Goal: Task Accomplishment & Management: Use online tool/utility

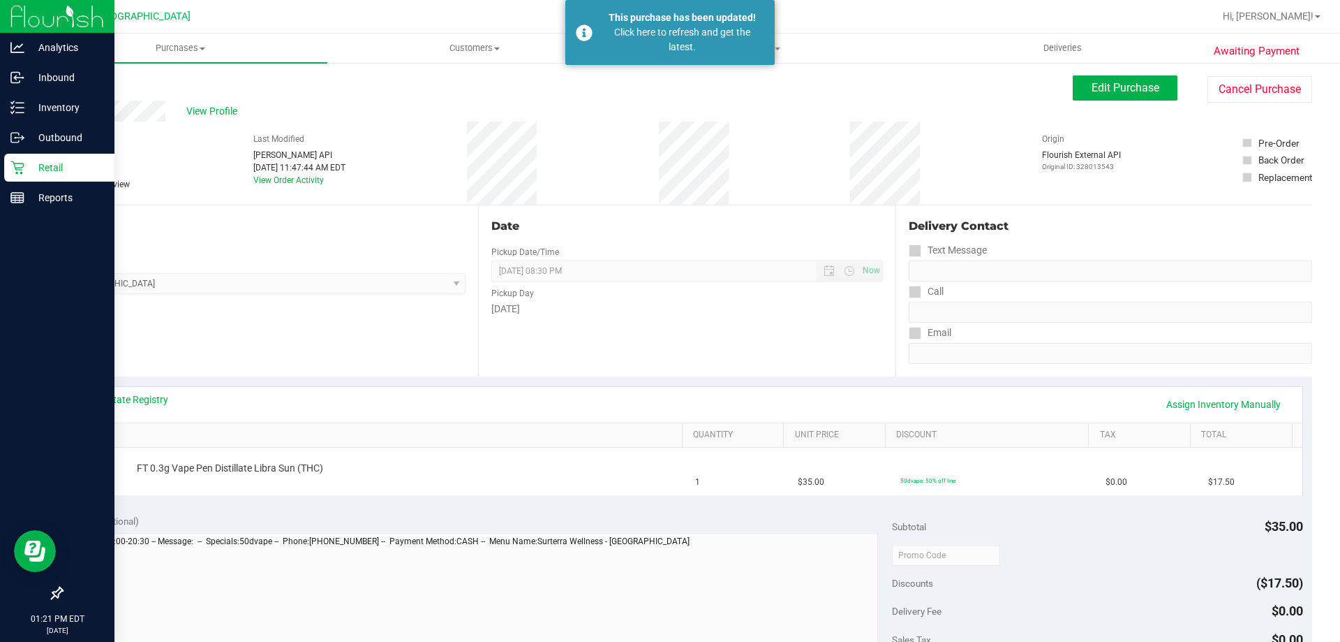
click at [20, 173] on icon at bounding box center [17, 168] width 14 height 14
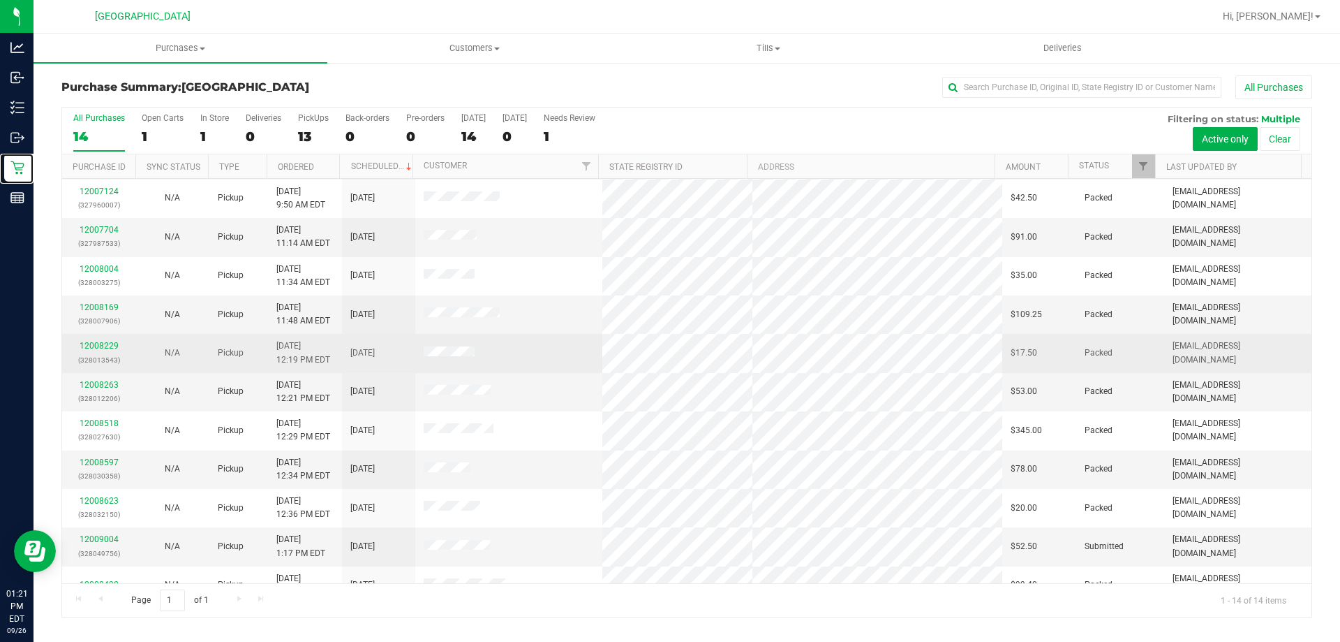
scroll to position [137, 0]
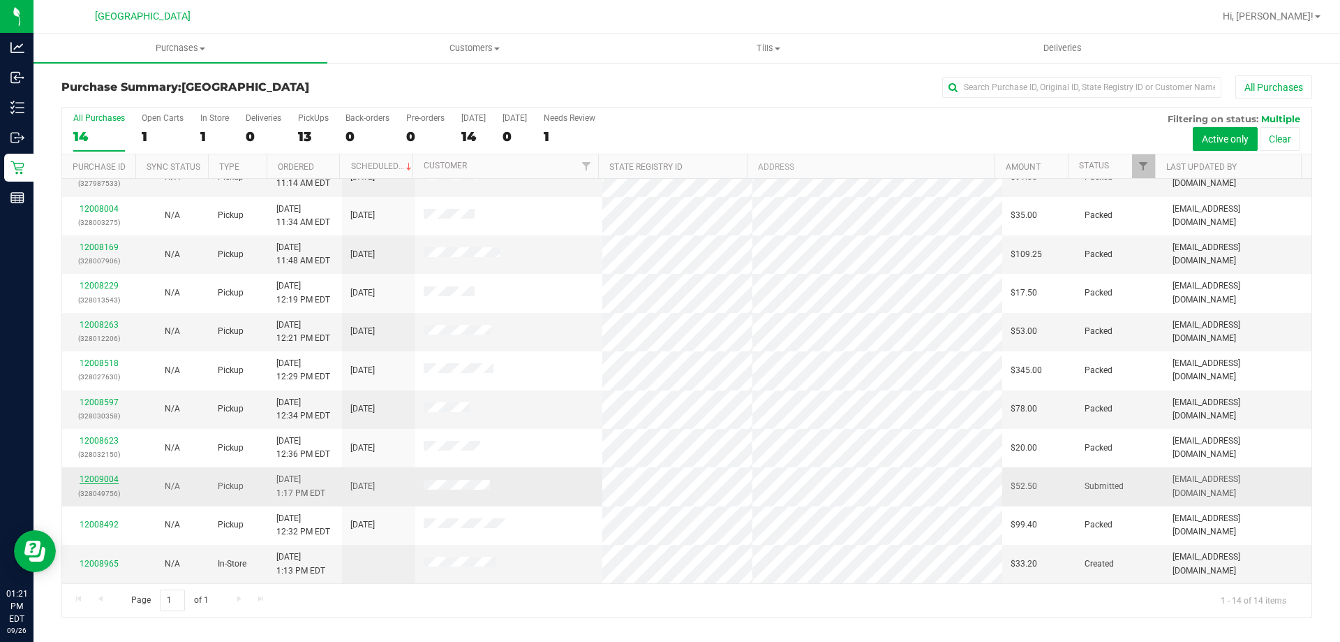
click at [113, 475] on link "12009004" at bounding box center [99, 479] width 39 height 10
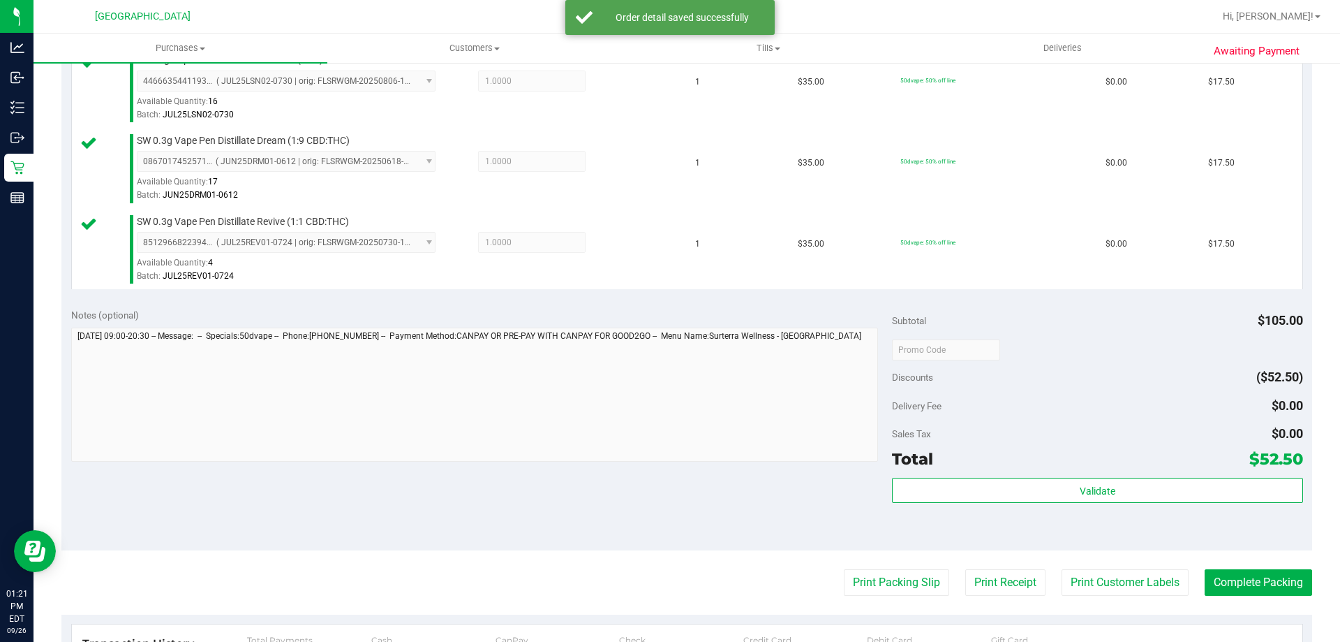
scroll to position [489, 0]
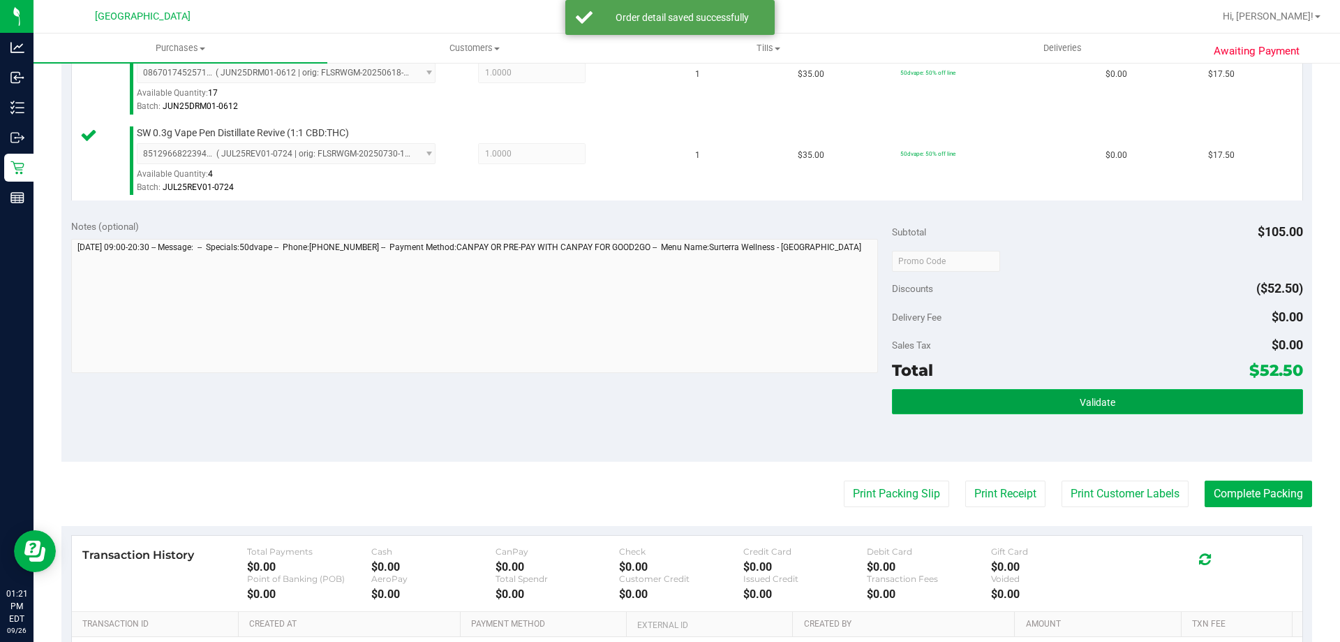
click at [1070, 394] on button "Validate" at bounding box center [1097, 401] width 410 height 25
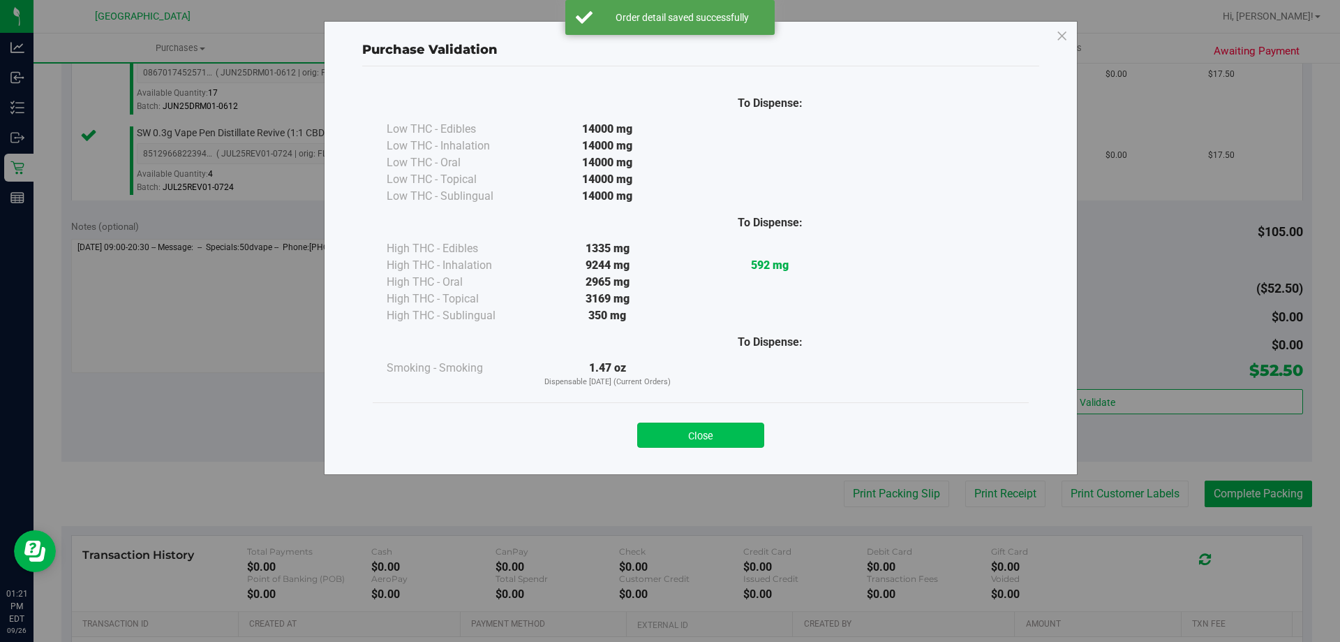
click at [689, 430] on button "Close" at bounding box center [700, 434] width 127 height 25
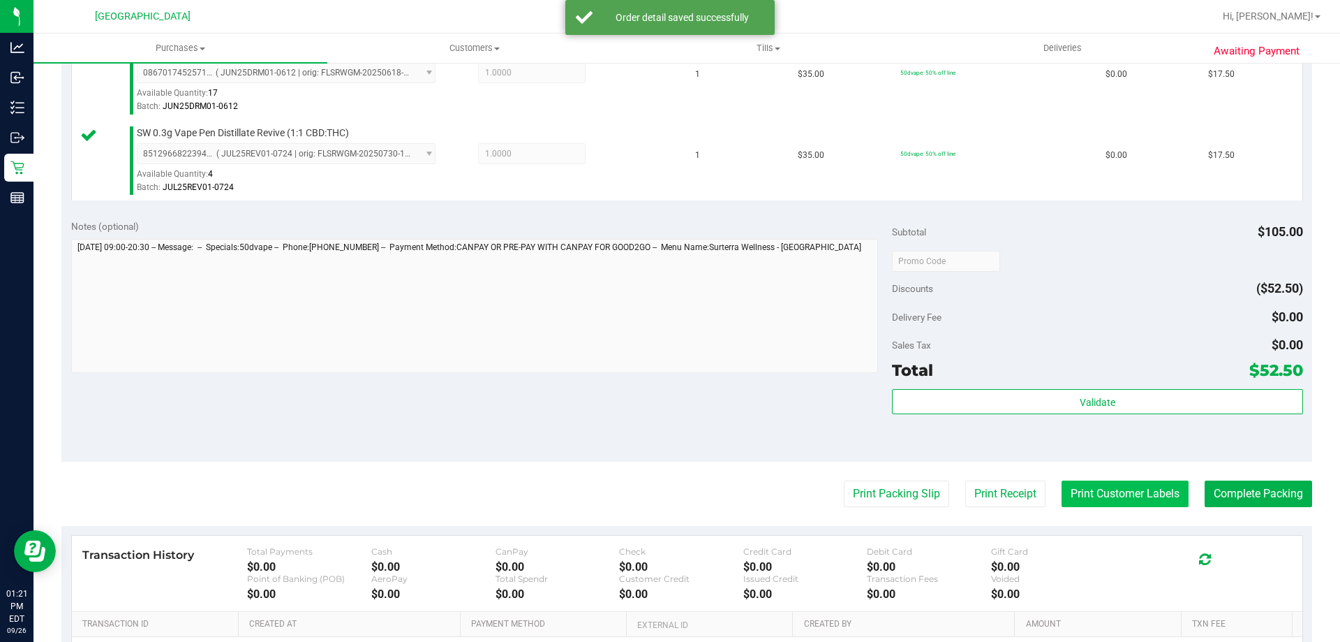
click at [1111, 503] on button "Print Customer Labels" at bounding box center [1125, 493] width 127 height 27
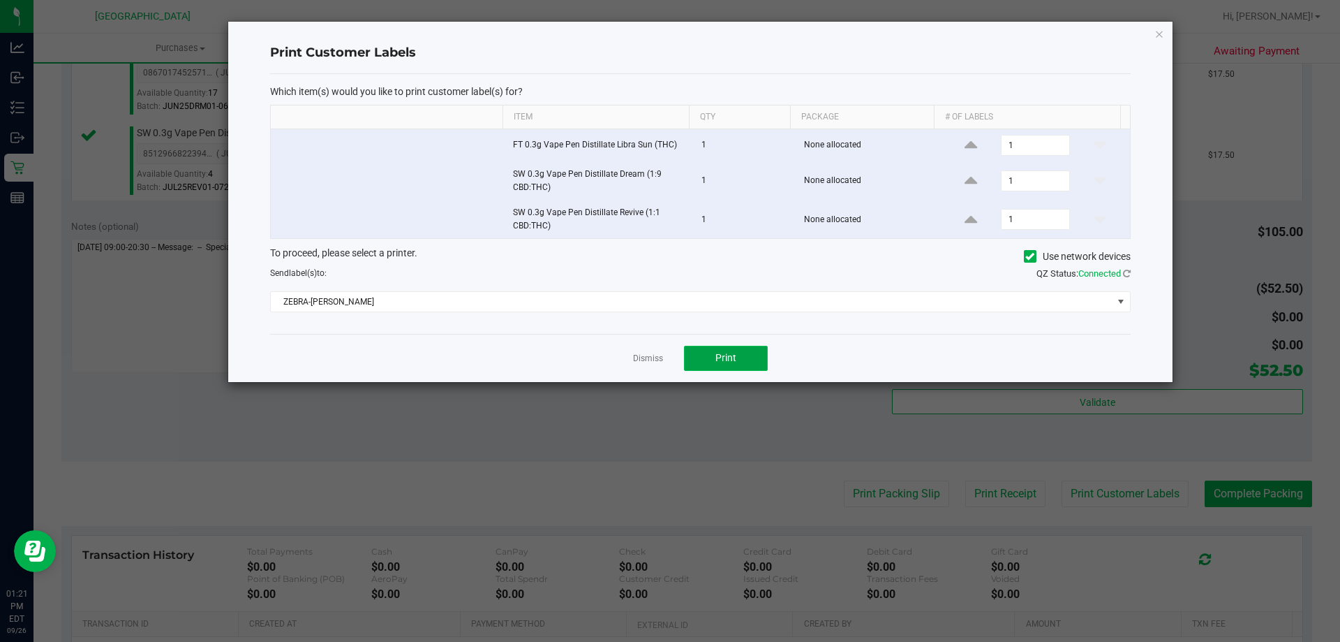
click at [729, 355] on span "Print" at bounding box center [726, 357] width 21 height 11
drag, startPoint x: 644, startPoint y: 361, endPoint x: 616, endPoint y: 416, distance: 62.1
click at [643, 361] on link "Dismiss" at bounding box center [648, 359] width 30 height 12
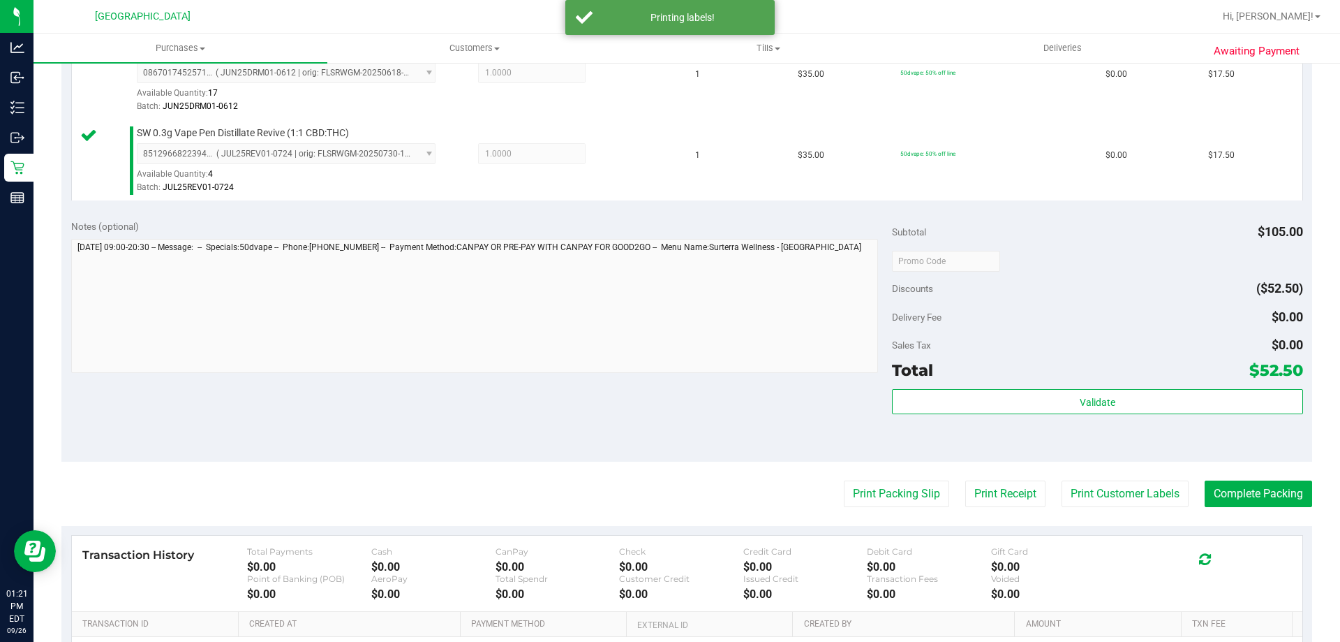
drag, startPoint x: 644, startPoint y: 417, endPoint x: 1114, endPoint y: 467, distance: 473.2
click at [757, 417] on div "Notes (optional) Subtotal $105.00 Discounts ($52.50) Delivery Fee $0.00 Sales T…" at bounding box center [686, 335] width 1251 height 251
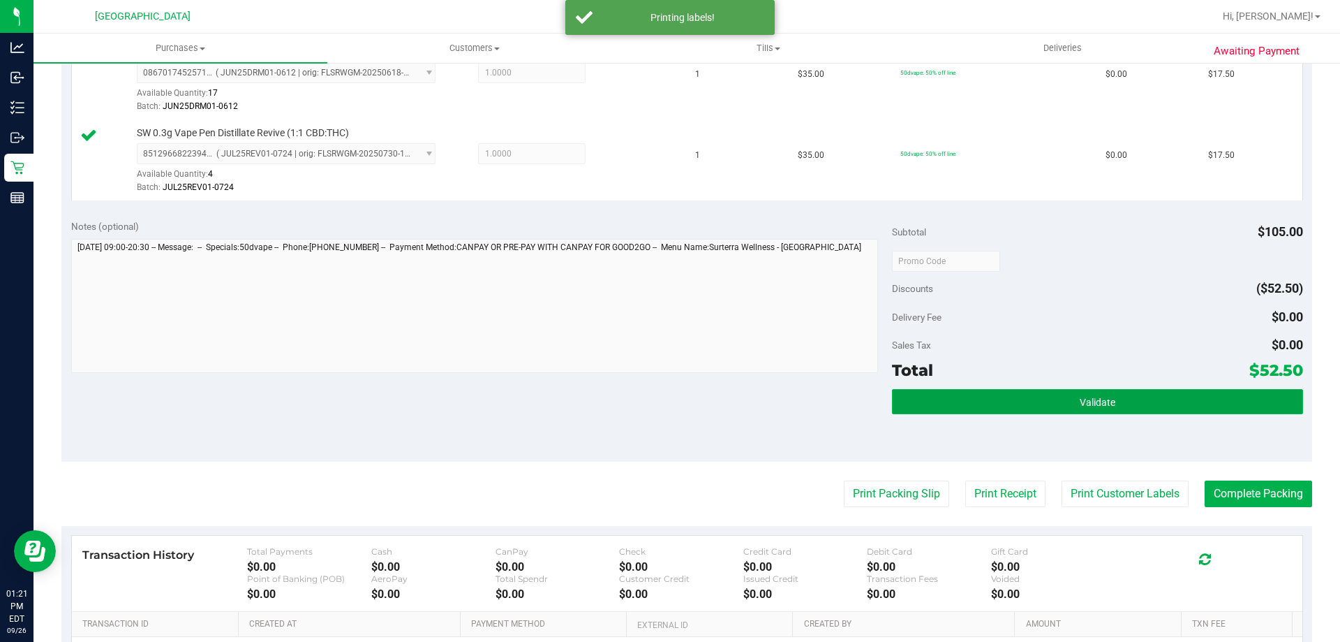
click at [1065, 397] on button "Validate" at bounding box center [1097, 401] width 410 height 25
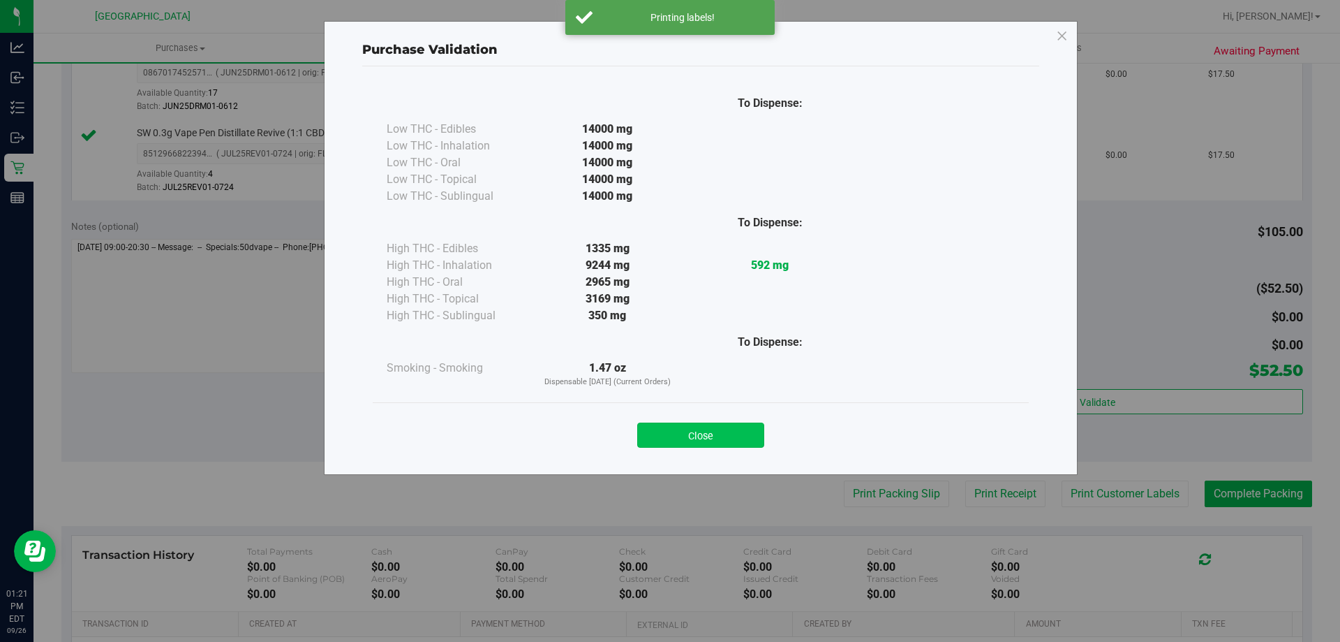
click at [699, 437] on button "Close" at bounding box center [700, 434] width 127 height 25
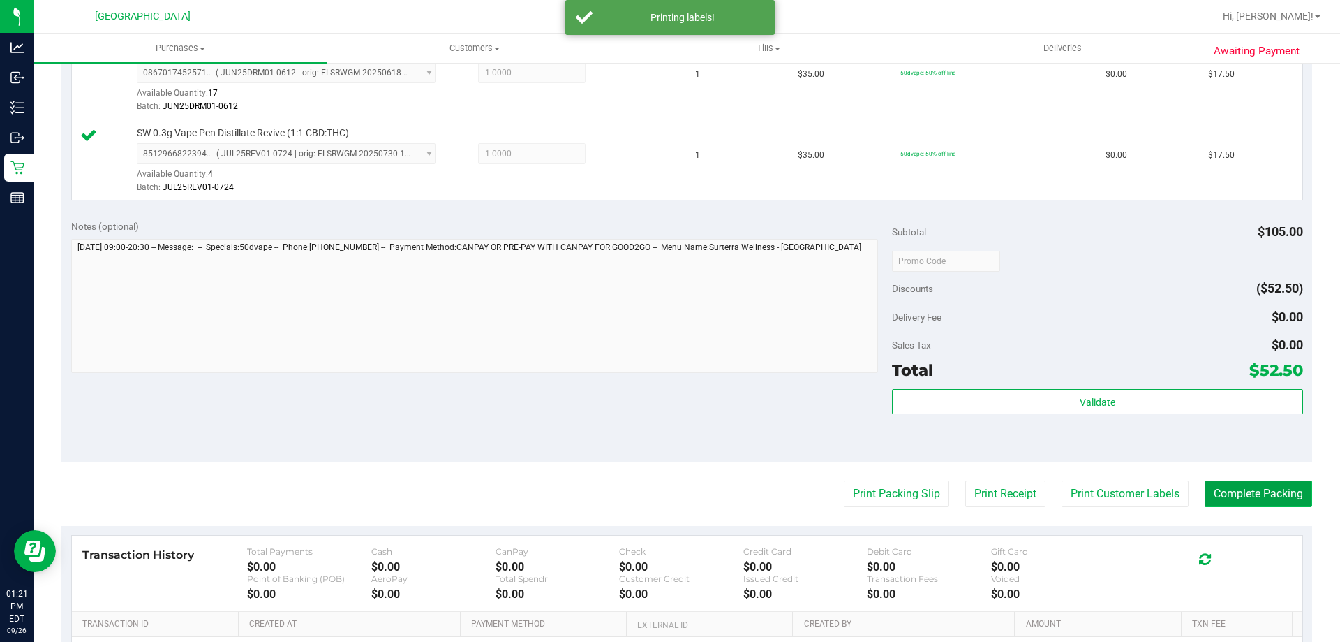
click at [1219, 486] on button "Complete Packing" at bounding box center [1259, 493] width 108 height 27
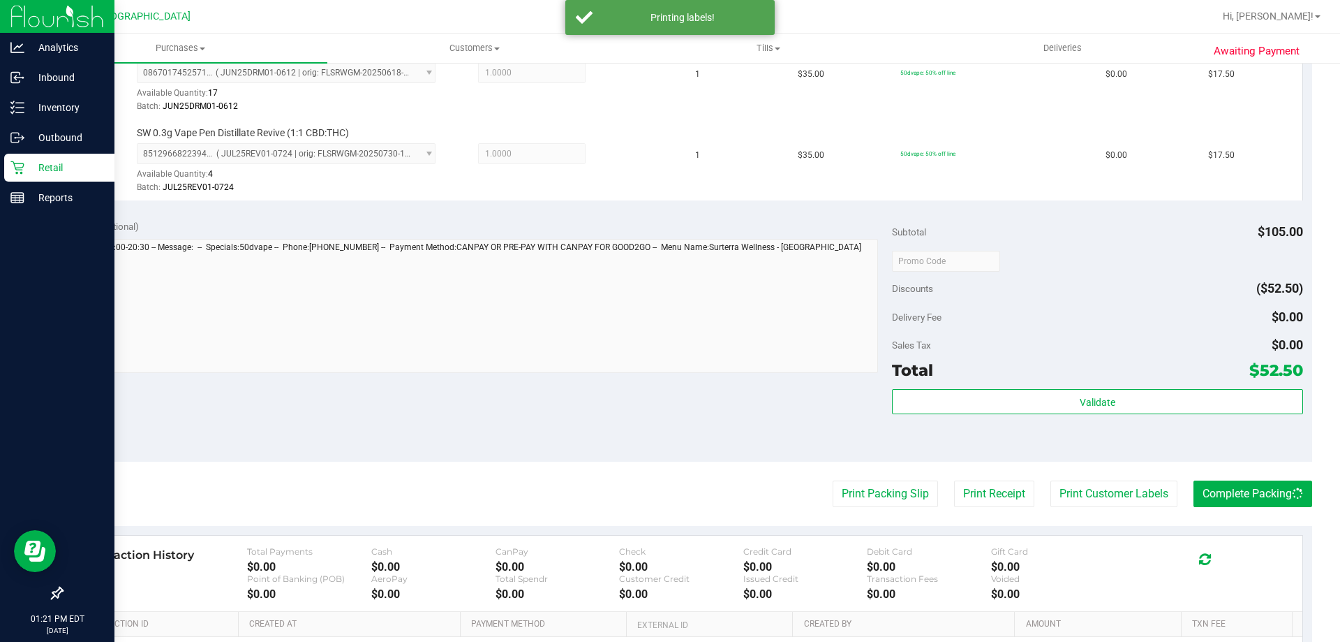
click at [20, 161] on icon at bounding box center [17, 168] width 14 height 14
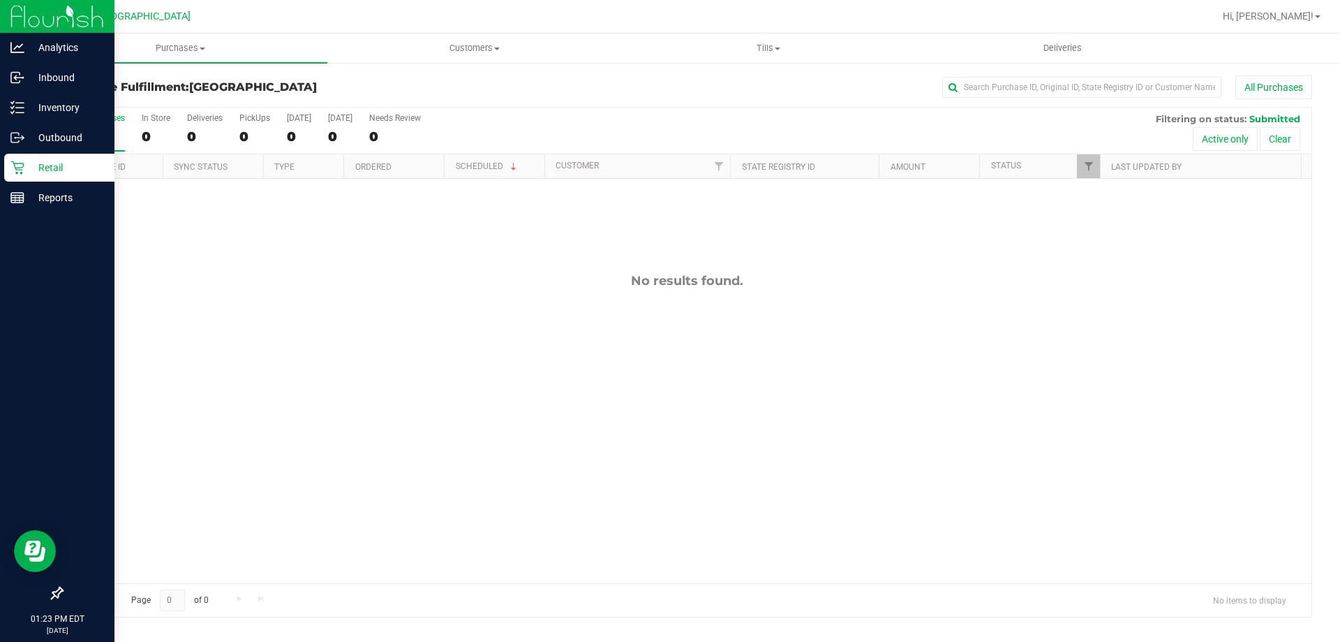
click at [51, 161] on p "Retail" at bounding box center [66, 167] width 84 height 17
